Goal: Task Accomplishment & Management: Manage account settings

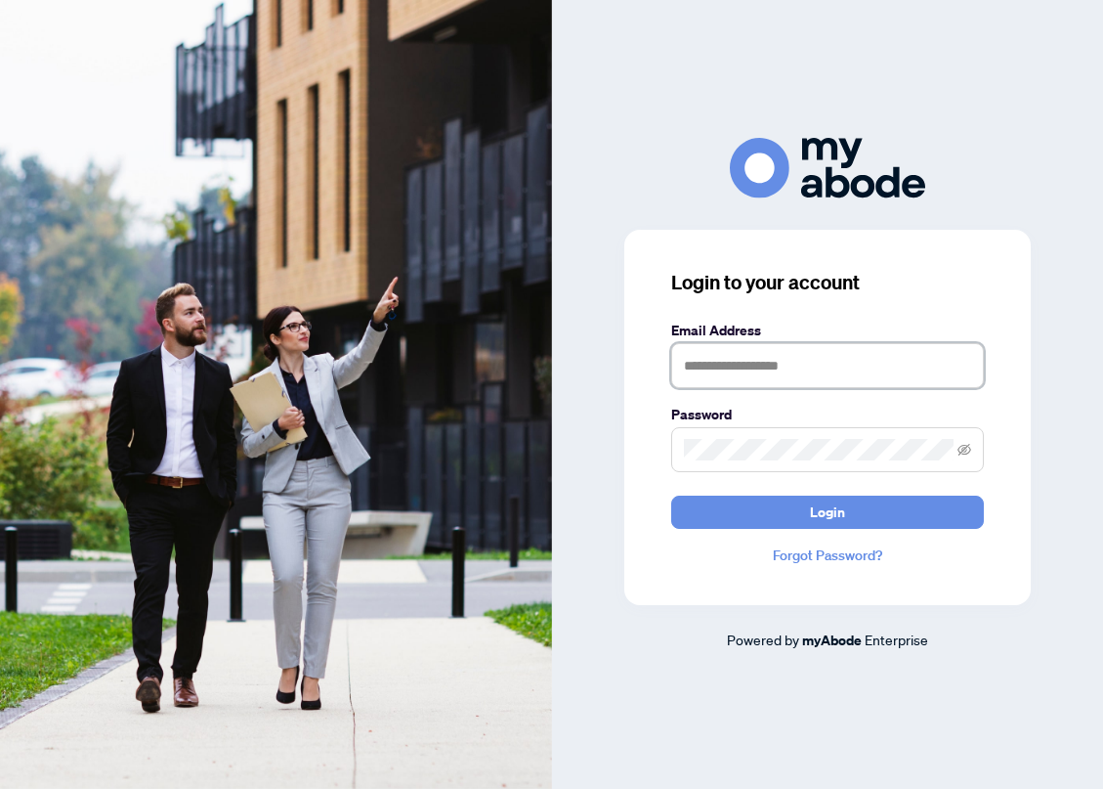
type input "**********"
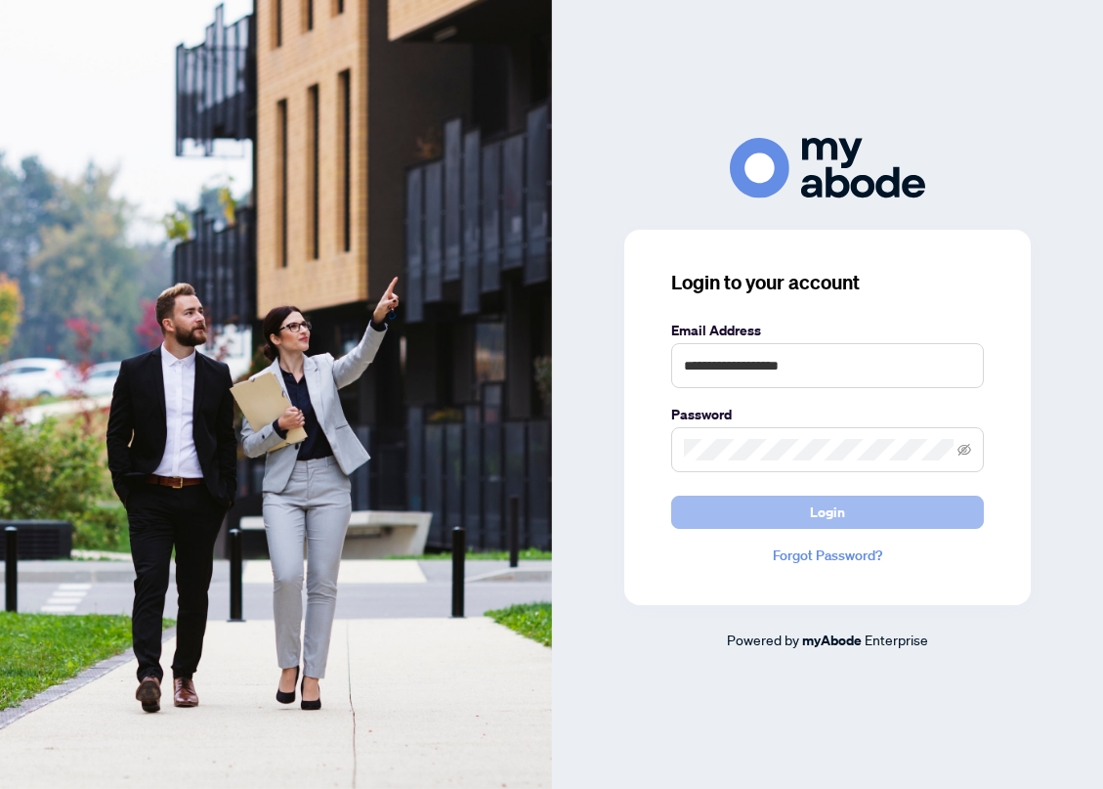
click at [793, 504] on button "Login" at bounding box center [827, 511] width 313 height 33
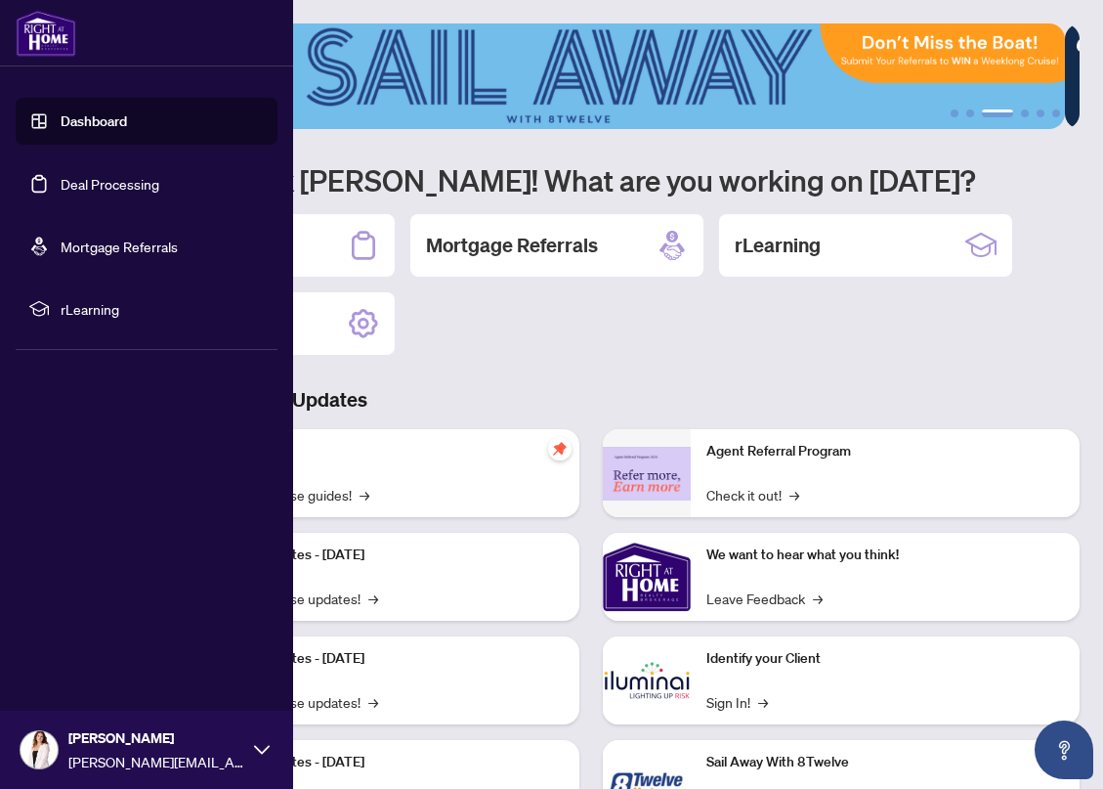
click at [61, 189] on link "Deal Processing" at bounding box center [110, 184] width 99 height 18
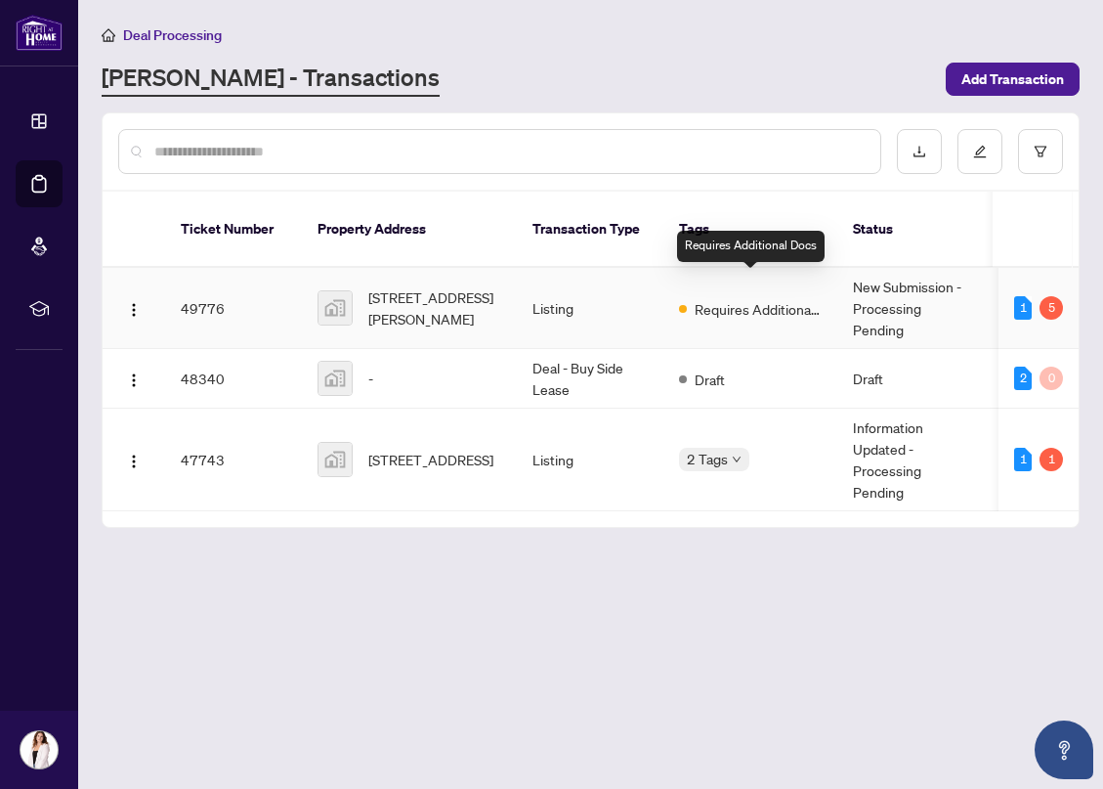
click at [747, 298] on span "Requires Additional Docs" at bounding box center [758, 308] width 127 height 21
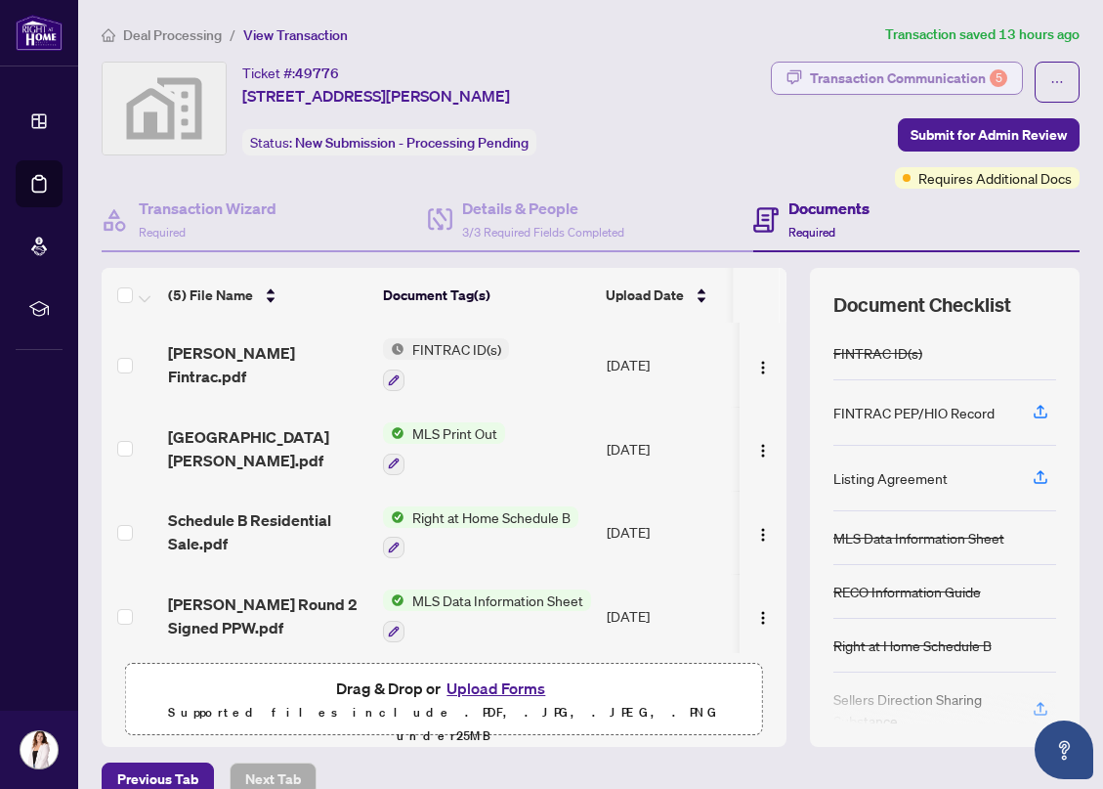
click at [905, 64] on div "Transaction Communication 5" at bounding box center [908, 78] width 197 height 31
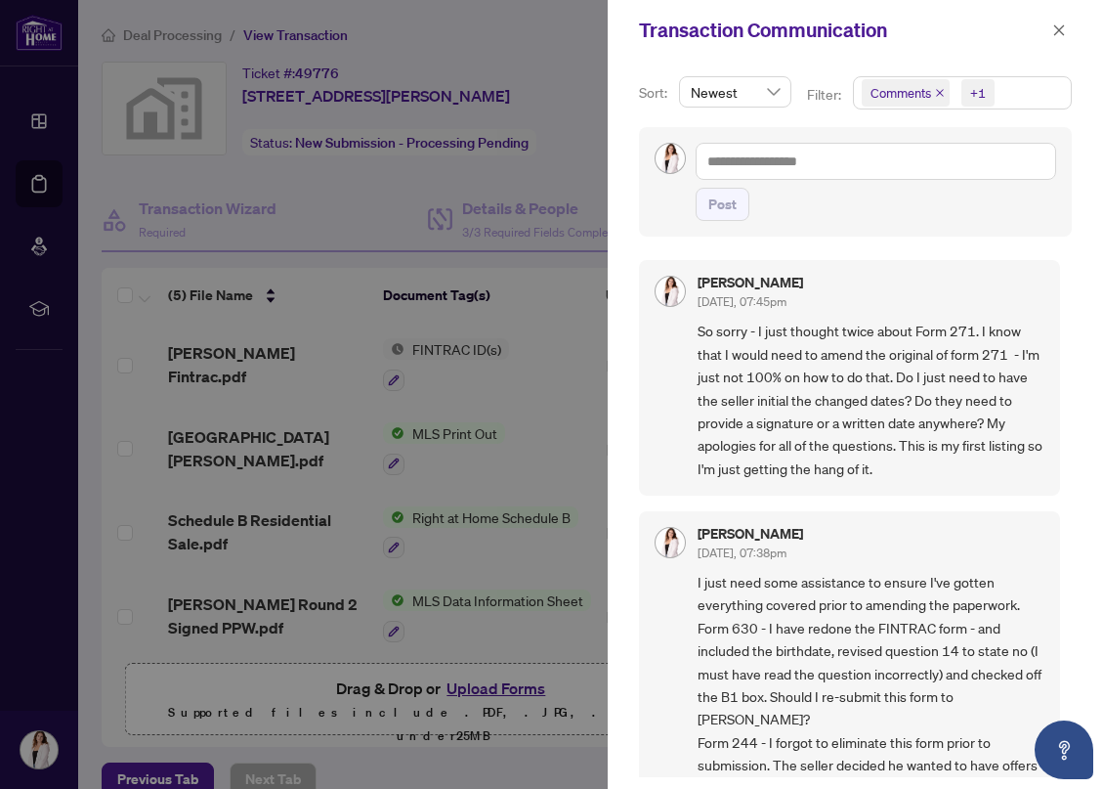
click at [499, 46] on div at bounding box center [551, 394] width 1103 height 789
